Goal: Task Accomplishment & Management: Manage account settings

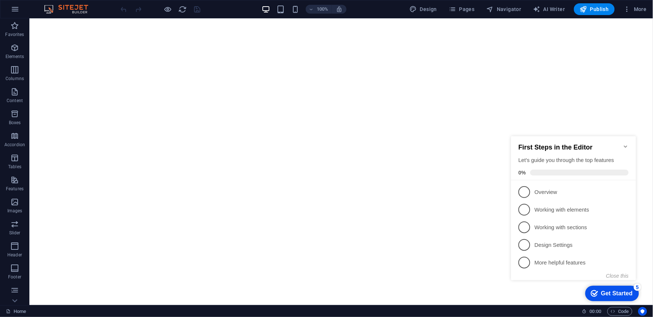
click at [588, 145] on icon "Minimize checklist" at bounding box center [625, 146] width 3 height 2
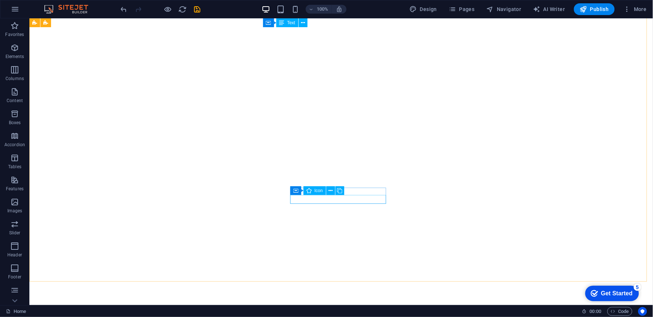
click at [348, 189] on div "Container Icon" at bounding box center [319, 190] width 59 height 9
click at [199, 10] on icon "save" at bounding box center [197, 9] width 8 height 8
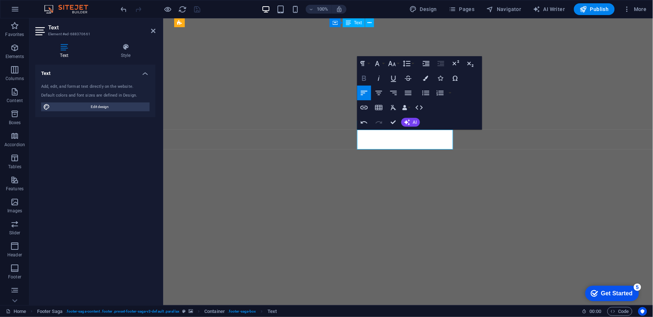
click at [368, 82] on icon "button" at bounding box center [364, 78] width 9 height 9
click at [377, 66] on icon "button" at bounding box center [377, 63] width 9 height 9
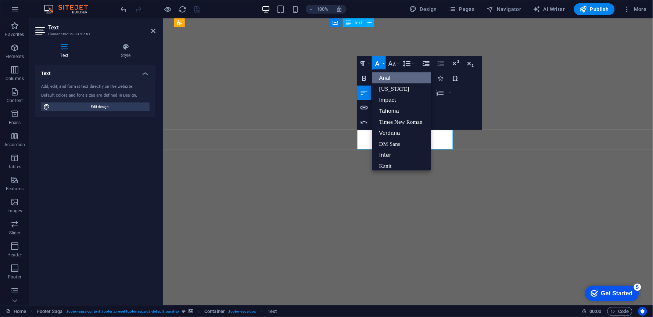
scroll to position [8, 0]
click at [383, 71] on link "Arial" at bounding box center [401, 69] width 59 height 11
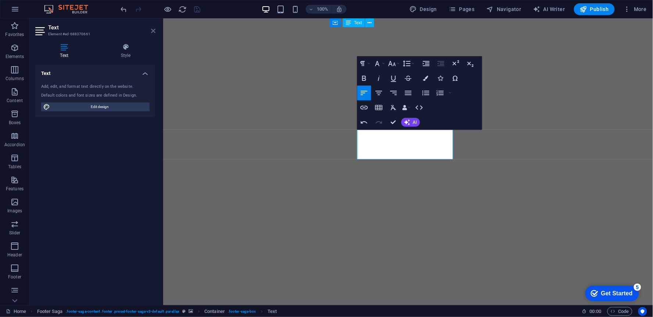
click at [151, 29] on icon at bounding box center [153, 31] width 4 height 6
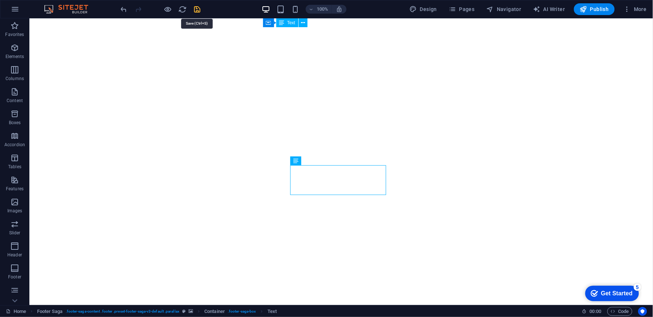
click at [201, 8] on icon "save" at bounding box center [197, 9] width 8 height 8
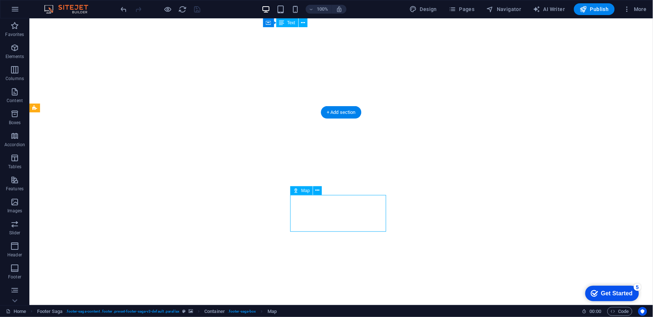
select select "1"
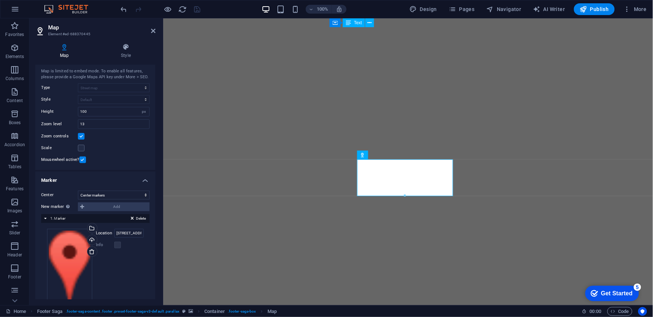
scroll to position [0, 0]
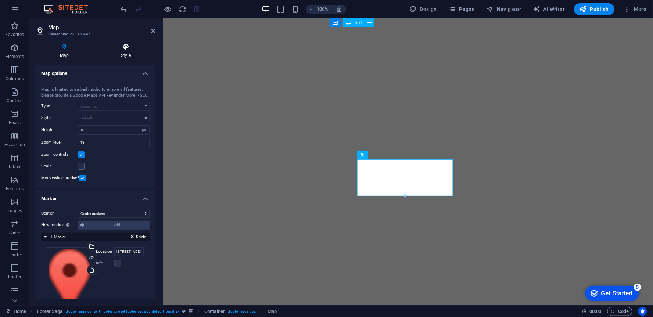
click at [124, 50] on icon at bounding box center [125, 46] width 59 height 7
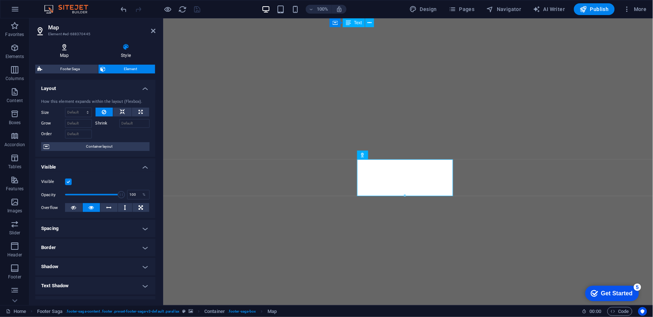
click at [71, 46] on icon at bounding box center [64, 46] width 58 height 7
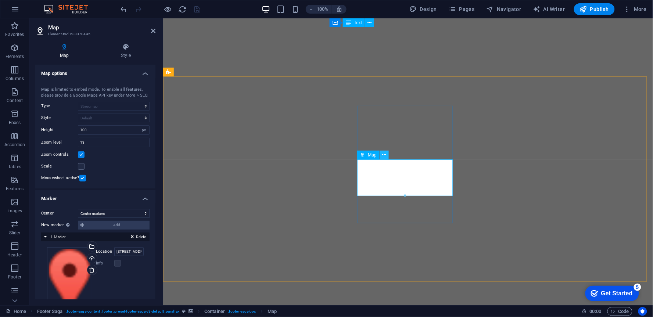
click at [383, 156] on icon at bounding box center [384, 155] width 4 height 8
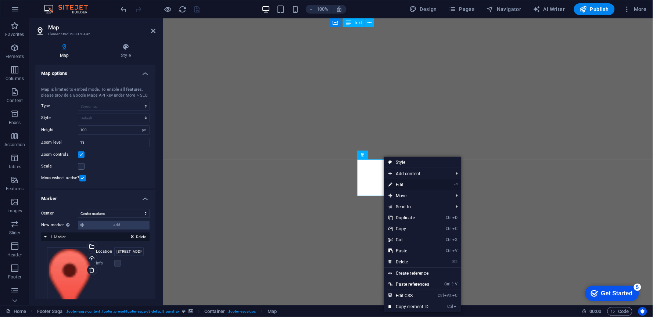
click at [399, 184] on link "⏎ Edit" at bounding box center [409, 184] width 50 height 11
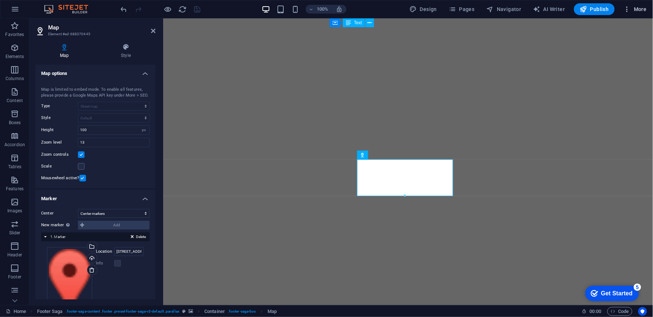
click at [588, 12] on span "More" at bounding box center [635, 9] width 23 height 7
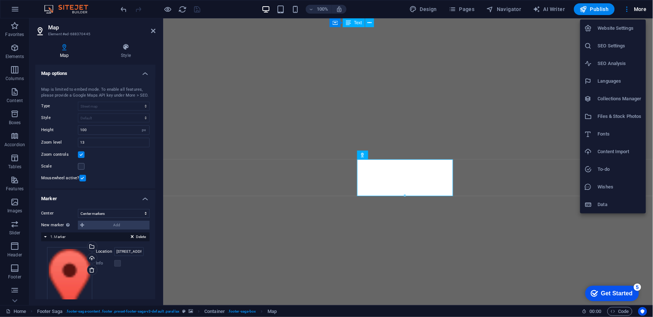
click at [588, 50] on h6 "SEO Settings" at bounding box center [620, 46] width 44 height 9
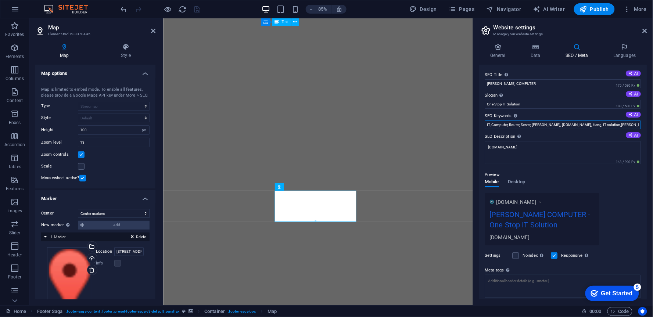
drag, startPoint x: 538, startPoint y: 120, endPoint x: 653, endPoint y: 128, distance: 114.5
click at [588, 128] on div "General Data SEO / Meta Languages Website name [DOMAIN_NAME] Logo Drag files he…" at bounding box center [563, 171] width 180 height 268
click at [533, 135] on label "SEO Description Describe the contents of your website - this is crucial for sea…" at bounding box center [563, 136] width 156 height 9
click at [533, 141] on textarea "[DOMAIN_NAME]" at bounding box center [563, 152] width 156 height 23
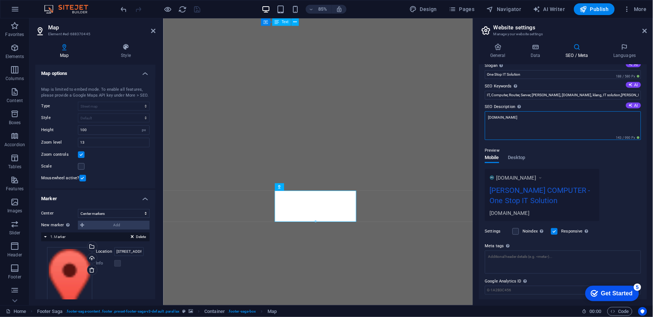
scroll to position [41, 0]
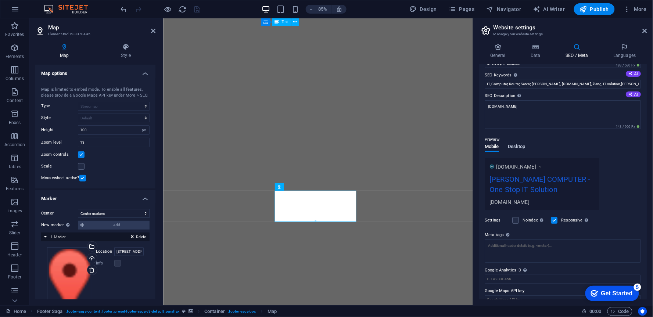
click at [524, 145] on span "Desktop" at bounding box center [517, 147] width 18 height 10
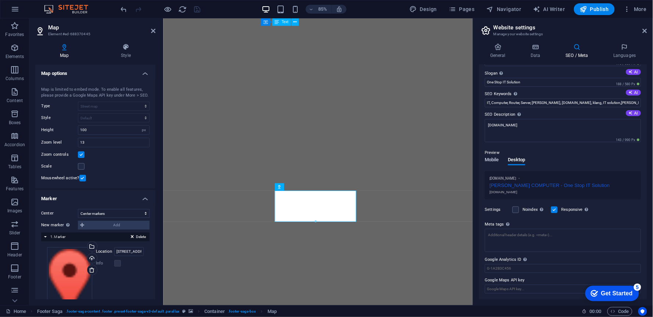
click at [494, 159] on span "Mobile" at bounding box center [492, 160] width 14 height 10
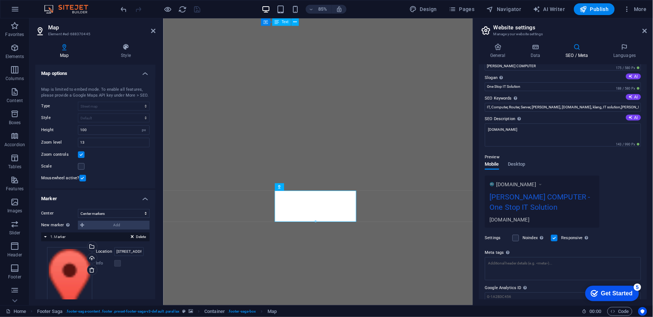
scroll to position [5, 0]
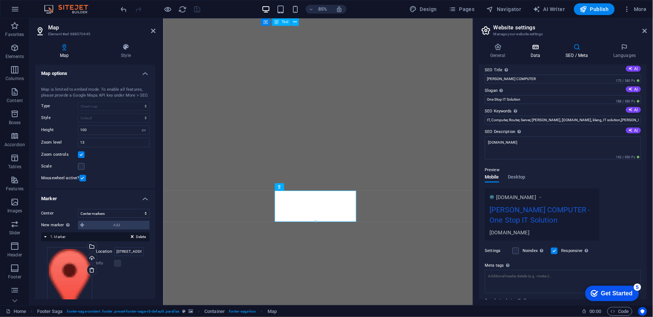
click at [536, 53] on h4 "Data" at bounding box center [537, 50] width 35 height 15
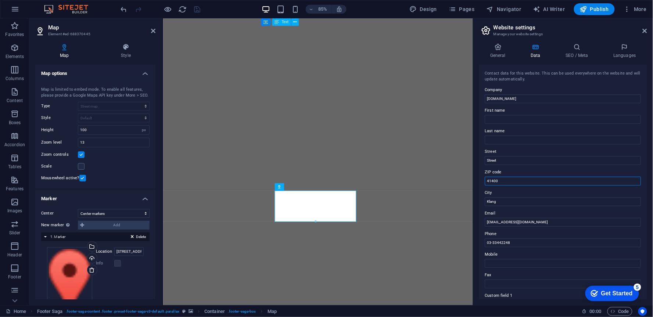
click at [502, 185] on input "41400" at bounding box center [563, 181] width 156 height 9
type input "41200"
click at [496, 160] on input "Street" at bounding box center [563, 160] width 156 height 9
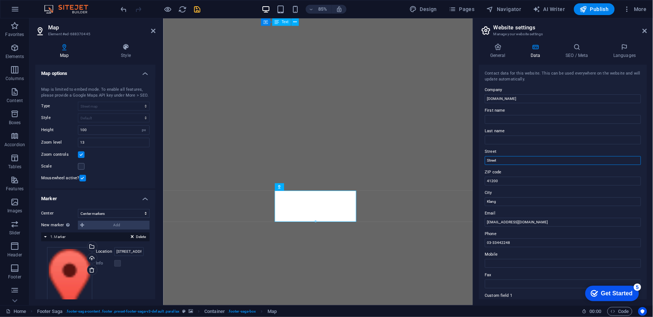
click at [496, 160] on input "Street" at bounding box center [563, 160] width 156 height 9
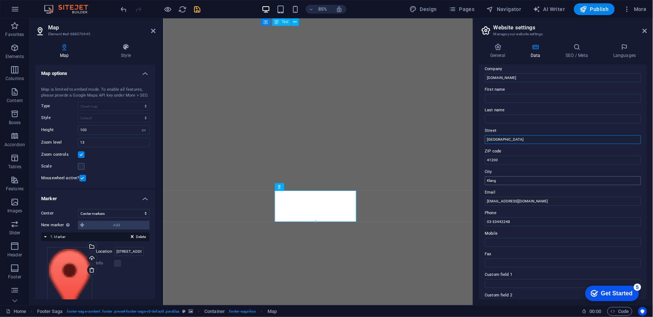
scroll to position [41, 0]
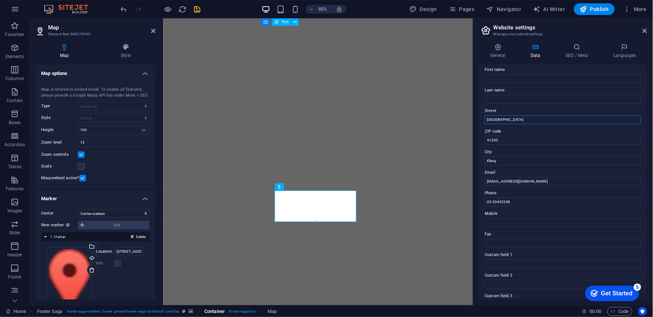
type input "[GEOGRAPHIC_DATA]"
click at [512, 203] on input "03-33442248" at bounding box center [563, 202] width 156 height 9
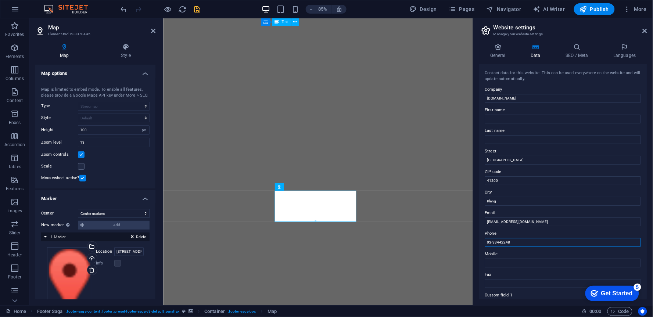
scroll to position [0, 0]
click at [505, 42] on div "General Data SEO / Meta Languages Website name [DOMAIN_NAME] Logo Drag files he…" at bounding box center [563, 171] width 180 height 268
click at [502, 42] on div "General Data SEO / Meta Languages Website name [DOMAIN_NAME] Logo Drag files he…" at bounding box center [563, 171] width 180 height 268
click at [499, 45] on icon at bounding box center [497, 46] width 37 height 7
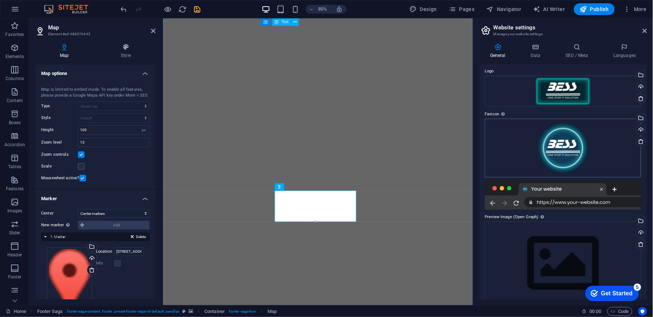
scroll to position [36, 0]
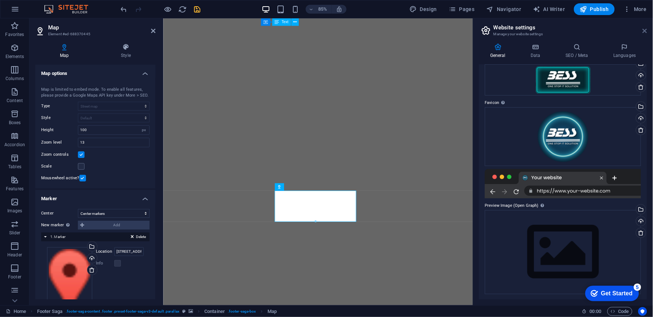
click at [588, 31] on icon at bounding box center [645, 31] width 4 height 6
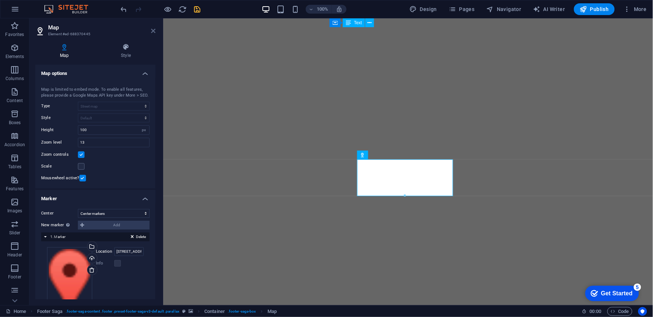
click at [151, 32] on icon at bounding box center [153, 31] width 4 height 6
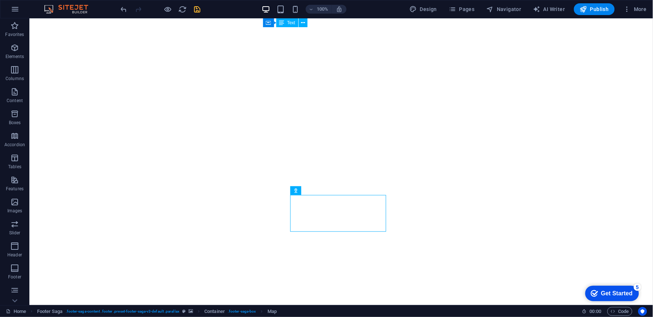
click at [193, 11] on icon "save" at bounding box center [197, 9] width 8 height 8
